Goal: Use online tool/utility: Utilize a website feature to perform a specific function

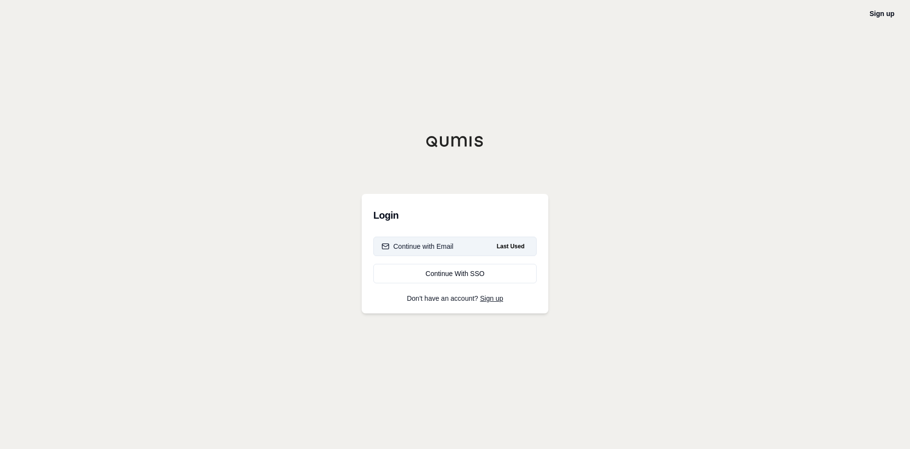
click at [442, 244] on div "Continue with Email" at bounding box center [418, 247] width 72 height 10
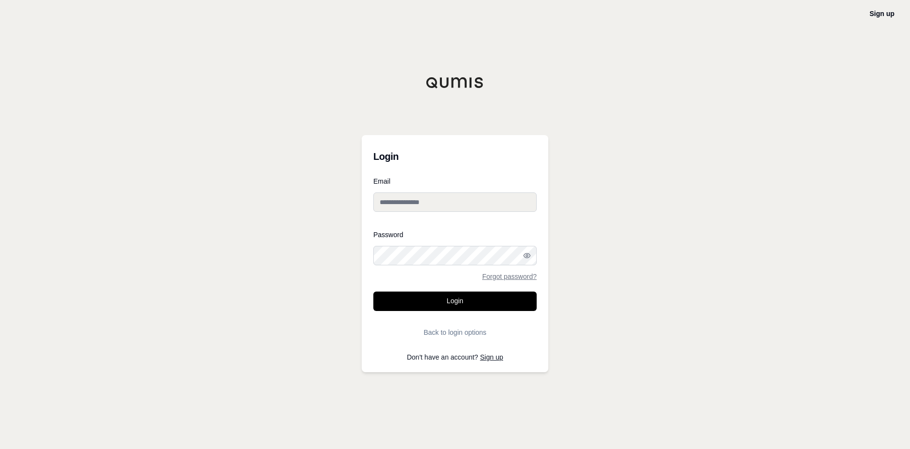
click at [424, 197] on input "Email" at bounding box center [454, 201] width 163 height 19
type input "**********"
click at [468, 313] on form "**********" at bounding box center [454, 260] width 163 height 164
click at [454, 301] on button "Login" at bounding box center [454, 301] width 163 height 19
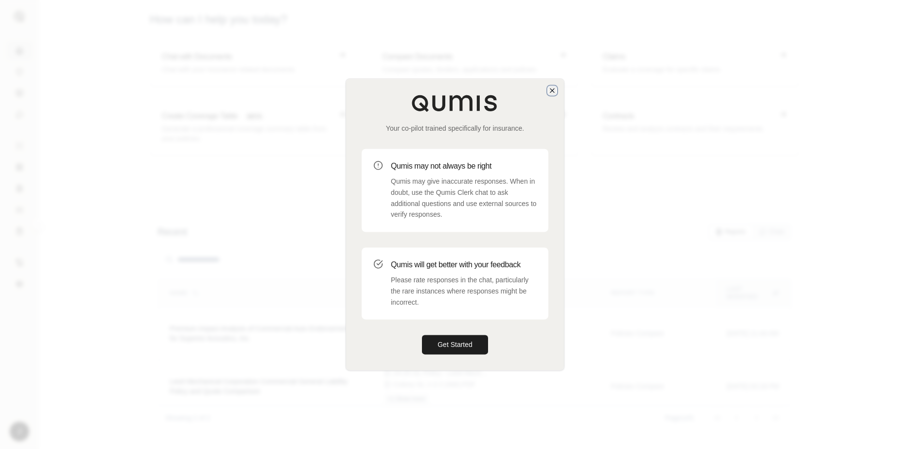
click at [552, 88] on icon "button" at bounding box center [552, 91] width 8 height 8
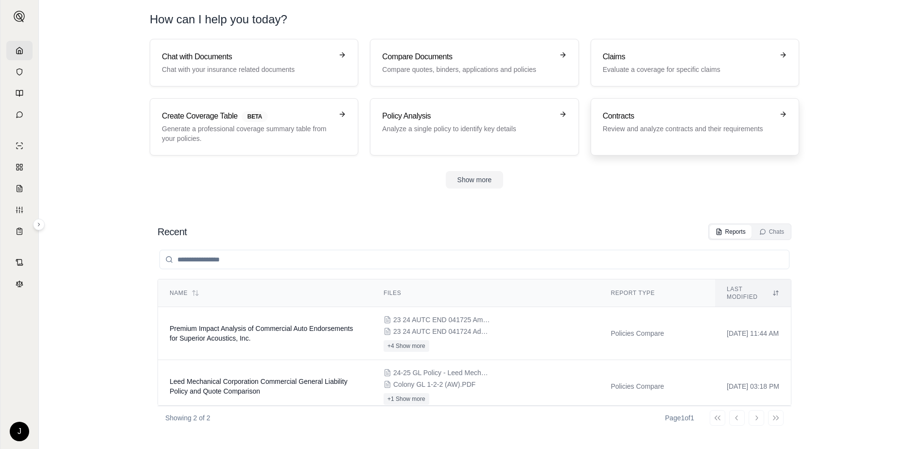
click at [687, 132] on p "Review and analyze contracts and their requirements" at bounding box center [688, 129] width 171 height 10
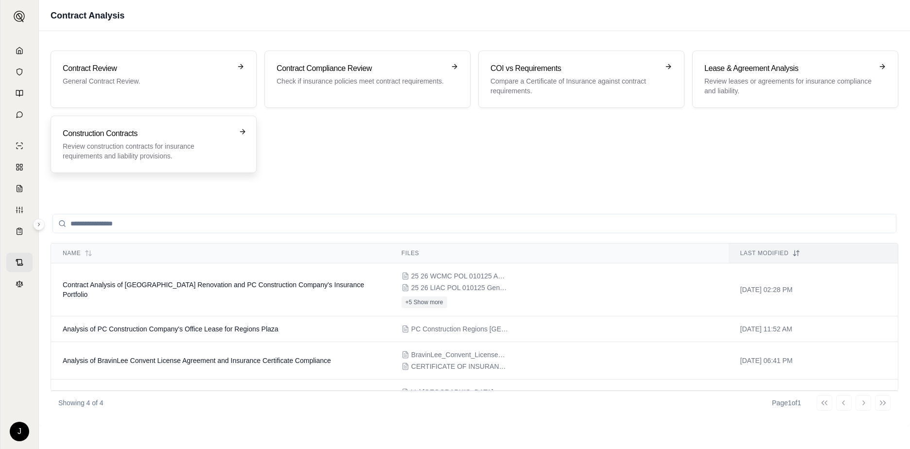
click at [172, 148] on p "Review construction contracts for insurance requirements and liability provisio…" at bounding box center [147, 150] width 168 height 19
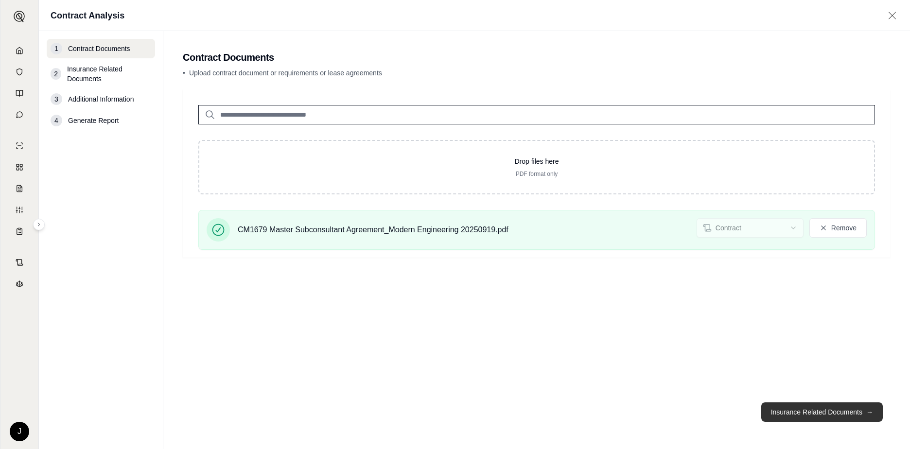
click at [803, 412] on button "Insurance Related Documents →" at bounding box center [822, 411] width 122 height 19
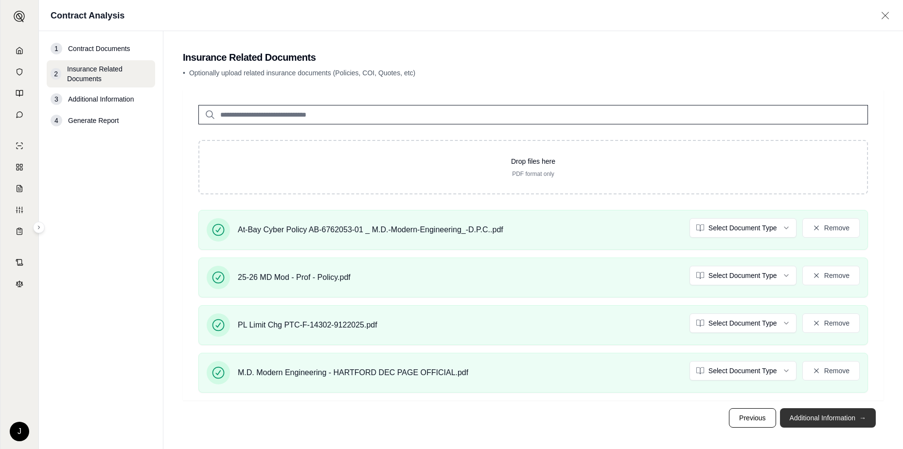
click at [828, 419] on button "Additional Information →" at bounding box center [828, 417] width 96 height 19
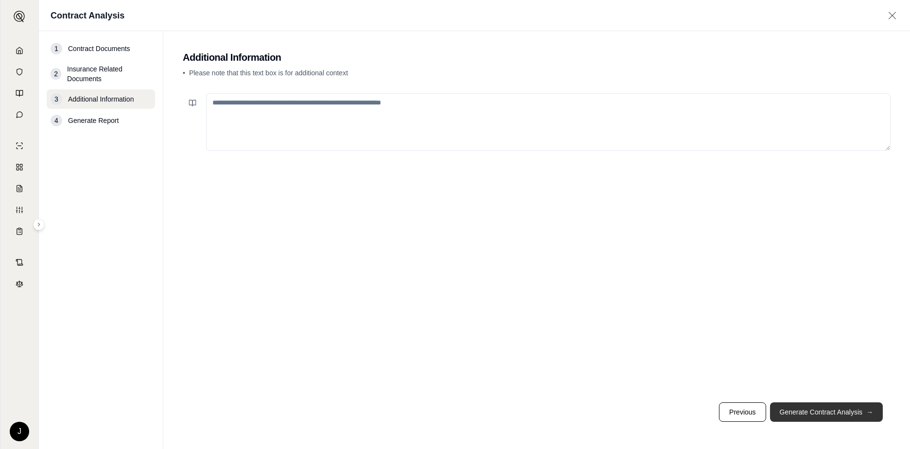
click at [838, 410] on button "Generate Contract Analysis →" at bounding box center [826, 411] width 113 height 19
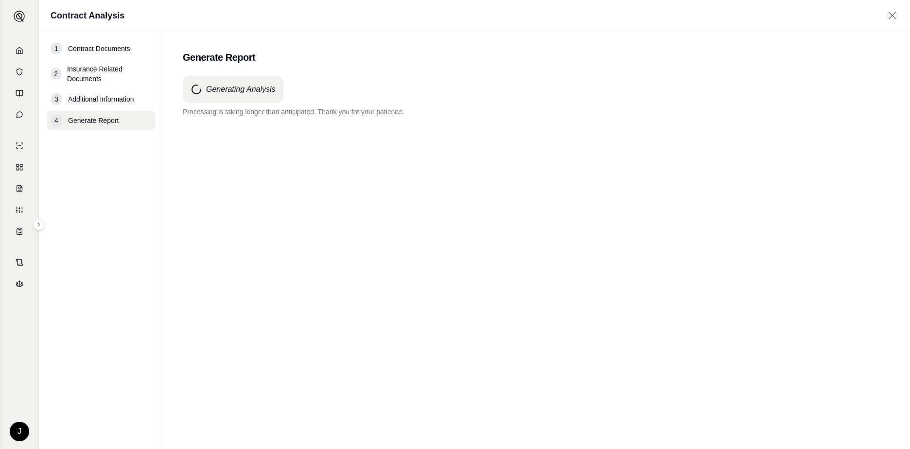
click at [232, 91] on h4 "Generating Analysis" at bounding box center [241, 90] width 70 height 12
click at [221, 148] on div "Generating Analysis Processing is taking longer than anticipated. Thank you for…" at bounding box center [537, 245] width 708 height 338
click at [217, 147] on div "Generating Analysis Processing is taking longer than anticipated. Thank you for…" at bounding box center [537, 245] width 708 height 338
click at [219, 96] on div "Generating Analysis" at bounding box center [233, 89] width 101 height 27
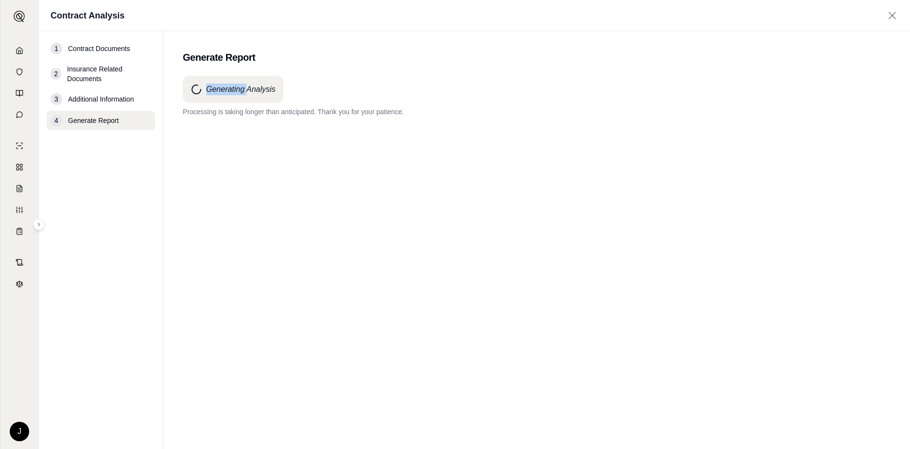
click at [219, 96] on div "Generating Analysis" at bounding box center [233, 89] width 101 height 27
